Goal: Check status: Check status

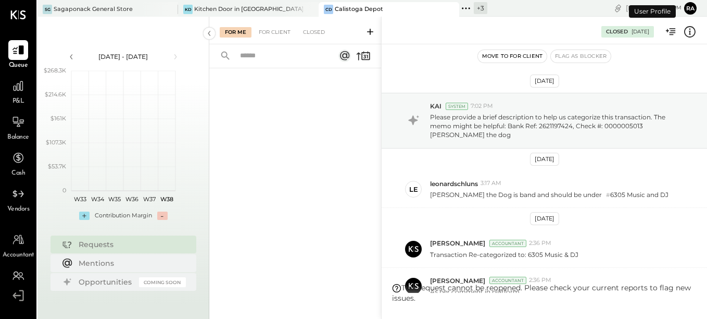
scroll to position [149, 0]
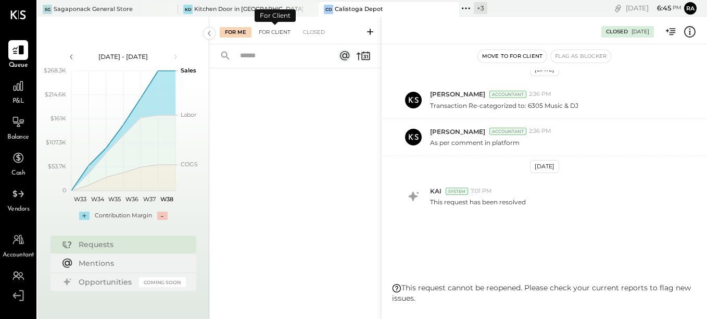
click at [283, 30] on div "For Client" at bounding box center [274, 32] width 42 height 10
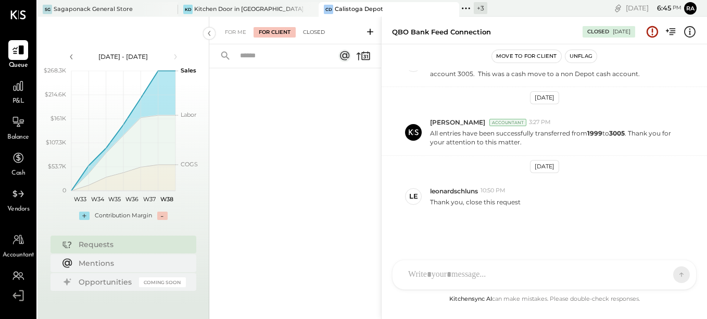
click at [313, 35] on div "Closed" at bounding box center [314, 32] width 32 height 10
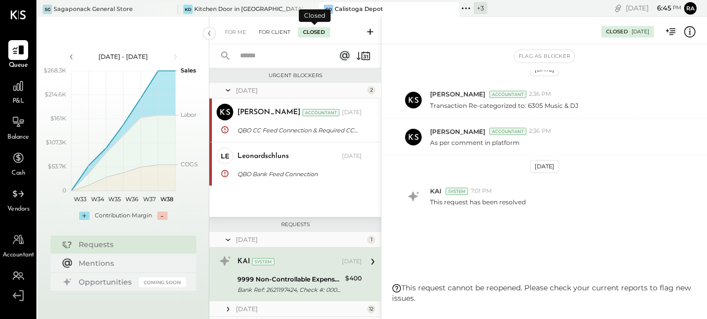
scroll to position [80, 0]
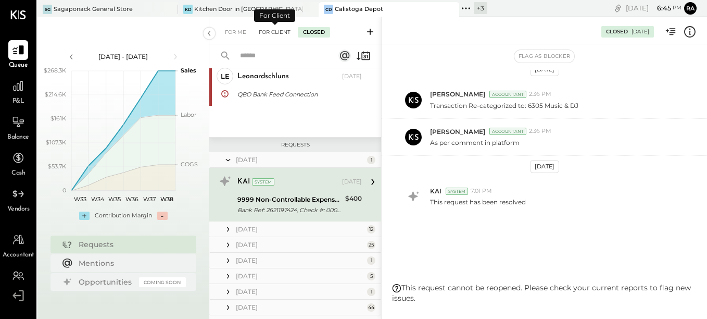
click at [268, 34] on div "For Client" at bounding box center [274, 32] width 42 height 10
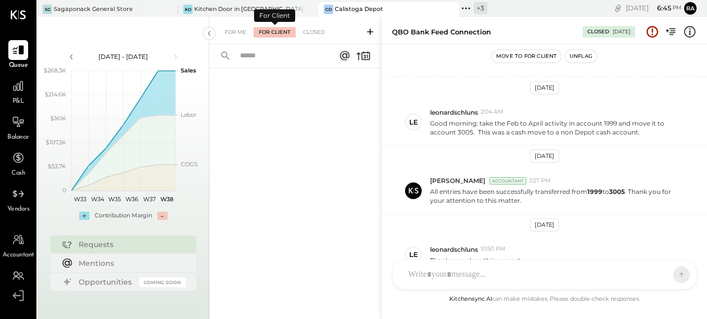
scroll to position [207, 0]
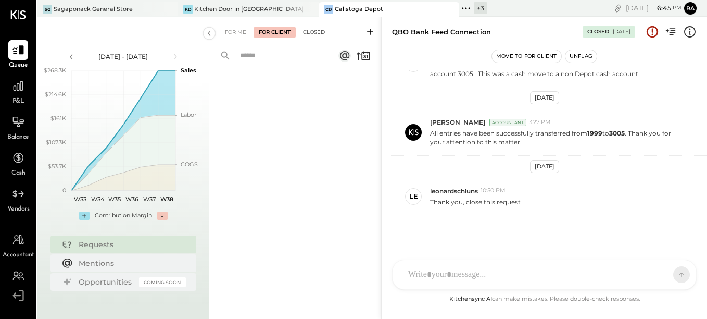
click at [307, 34] on div "Closed" at bounding box center [314, 32] width 32 height 10
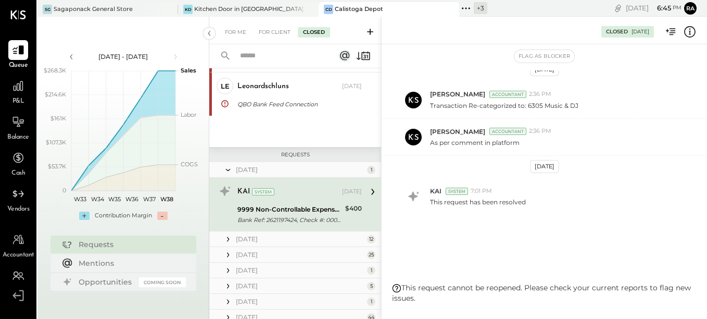
scroll to position [104, 0]
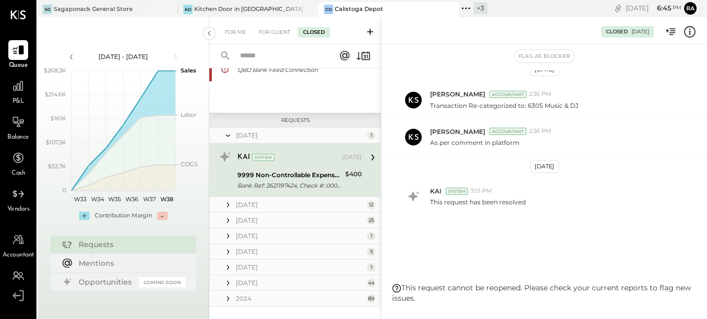
click at [369, 156] on icon at bounding box center [373, 157] width 14 height 14
click at [310, 177] on div "9999 Non-Controllable Expenses:Other Income:To Be Classified P&L" at bounding box center [289, 175] width 105 height 10
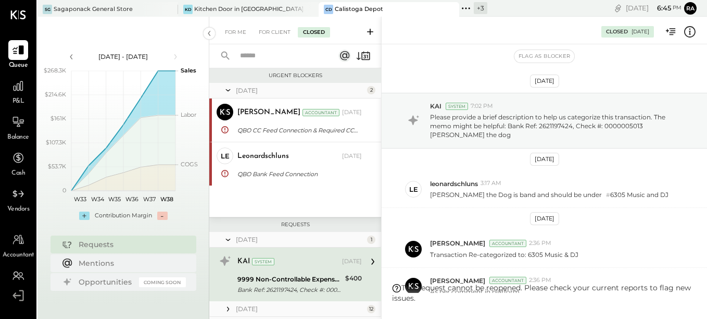
click at [230, 92] on icon at bounding box center [228, 90] width 10 height 26
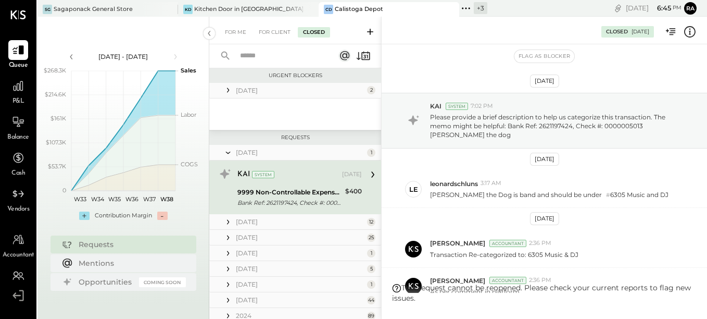
click at [269, 196] on div "9999 Non-Controllable Expenses:Other Income:To Be Classified P&L" at bounding box center [289, 192] width 105 height 10
click at [368, 172] on icon at bounding box center [373, 175] width 14 height 14
click at [241, 150] on div "[DATE]" at bounding box center [300, 152] width 129 height 9
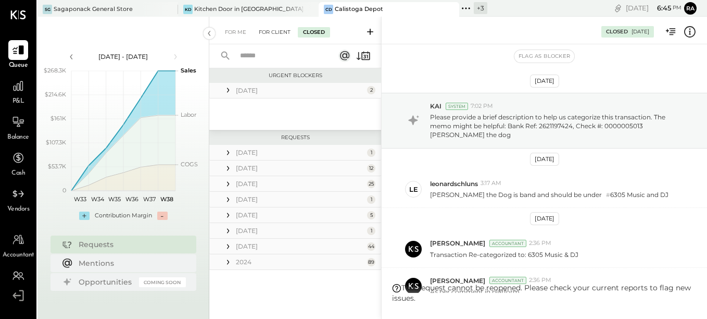
click at [272, 35] on div "For Client" at bounding box center [274, 32] width 42 height 10
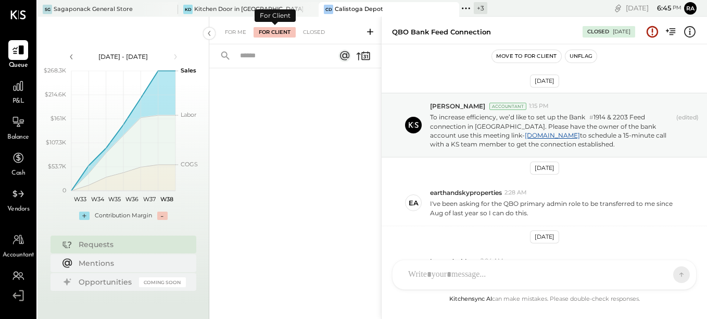
scroll to position [207, 0]
